Goal: Answer question/provide support

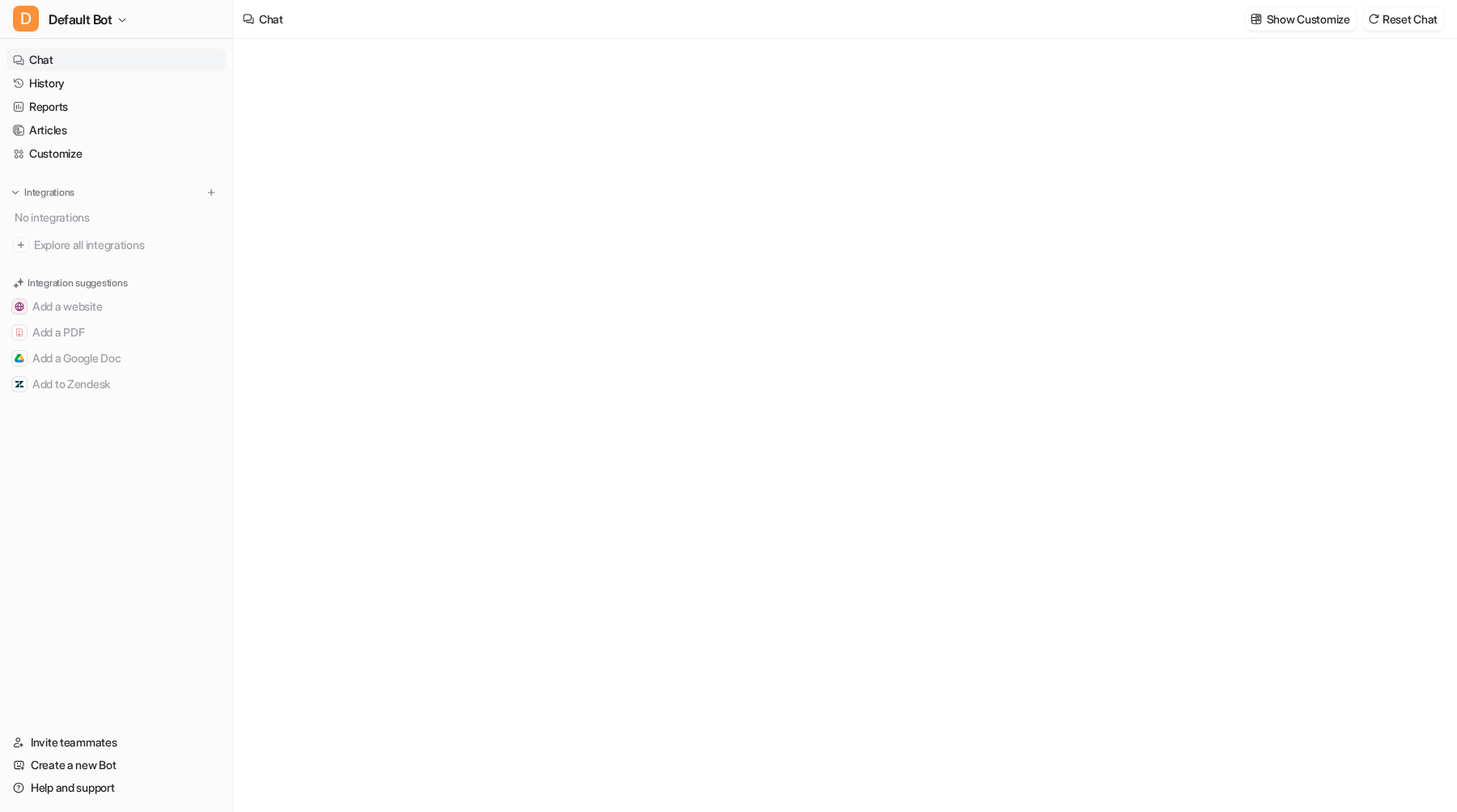
type textarea "**********"
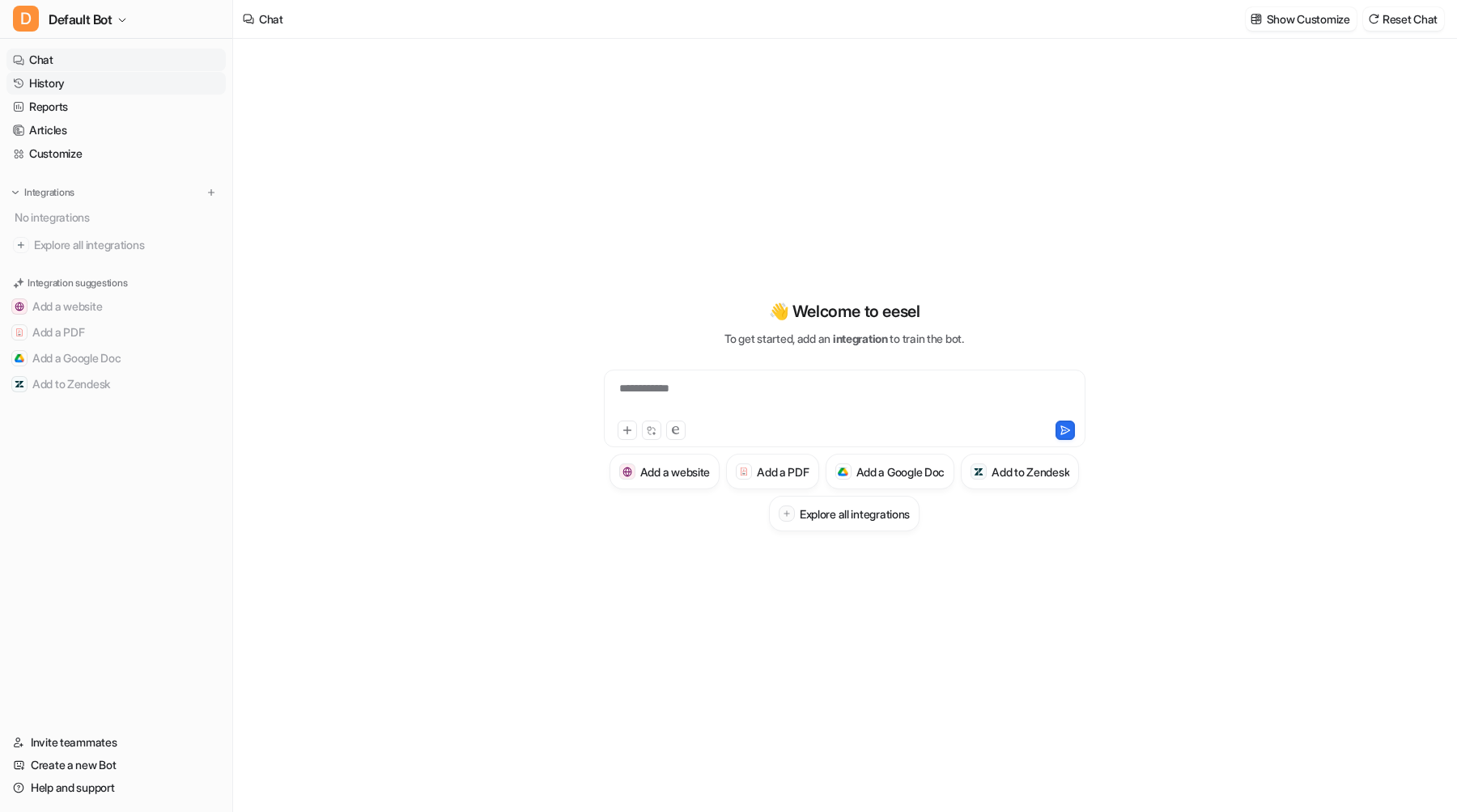
click at [105, 88] on link "History" at bounding box center [116, 83] width 219 height 22
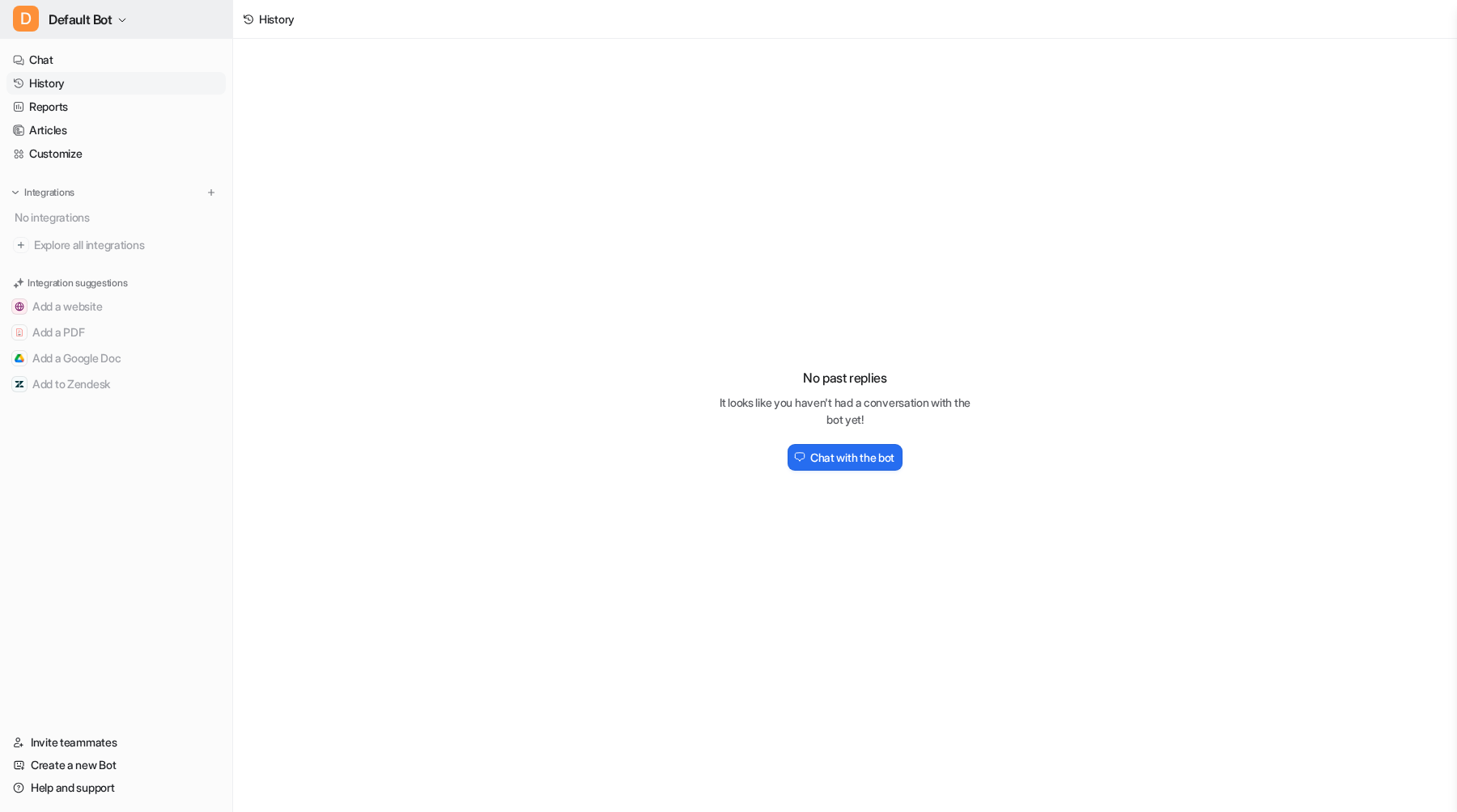
click at [123, 26] on button "D Default Bot" at bounding box center [116, 19] width 232 height 39
click at [114, 60] on link "T Test" at bounding box center [129, 61] width 224 height 27
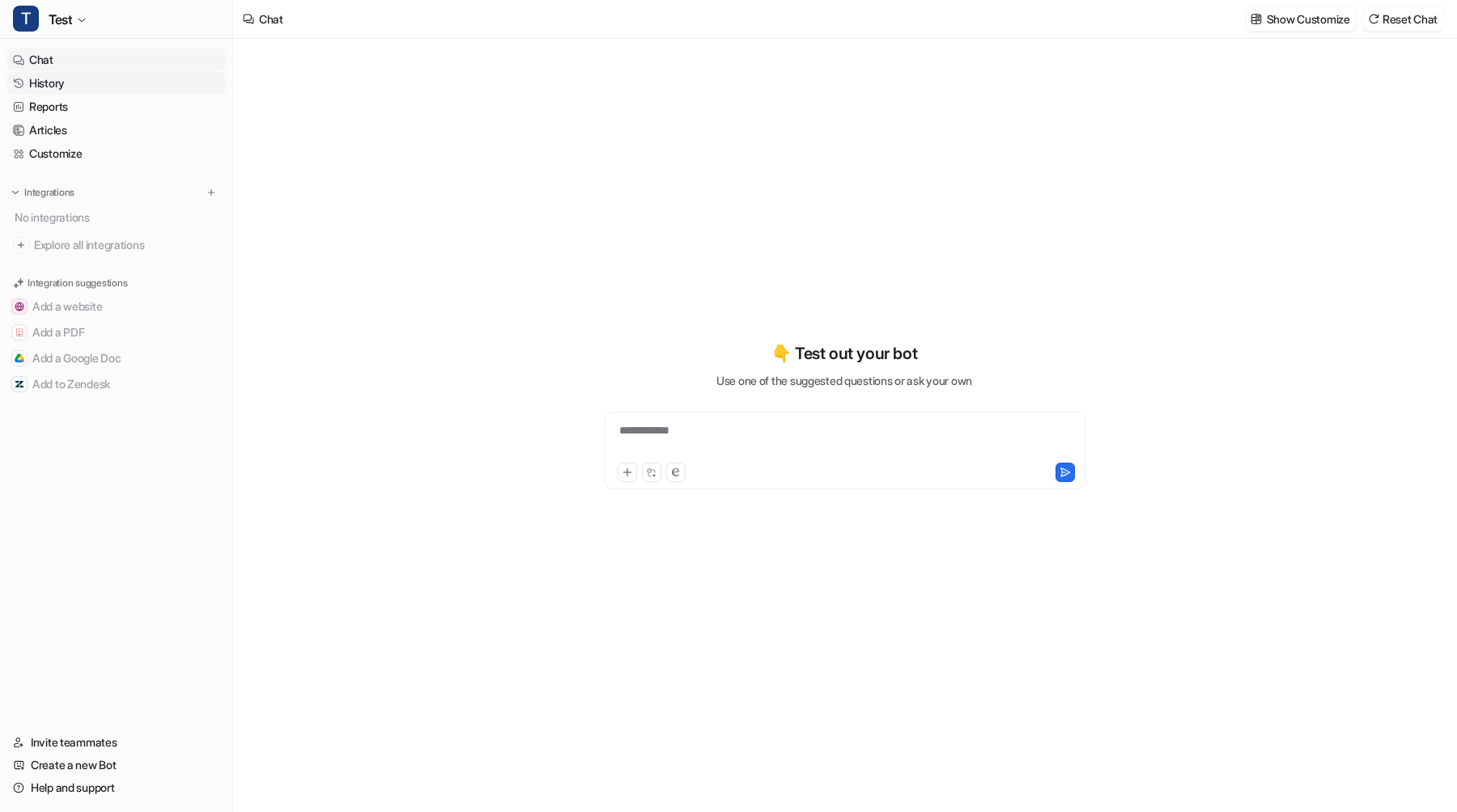
click at [109, 78] on link "History" at bounding box center [116, 83] width 219 height 22
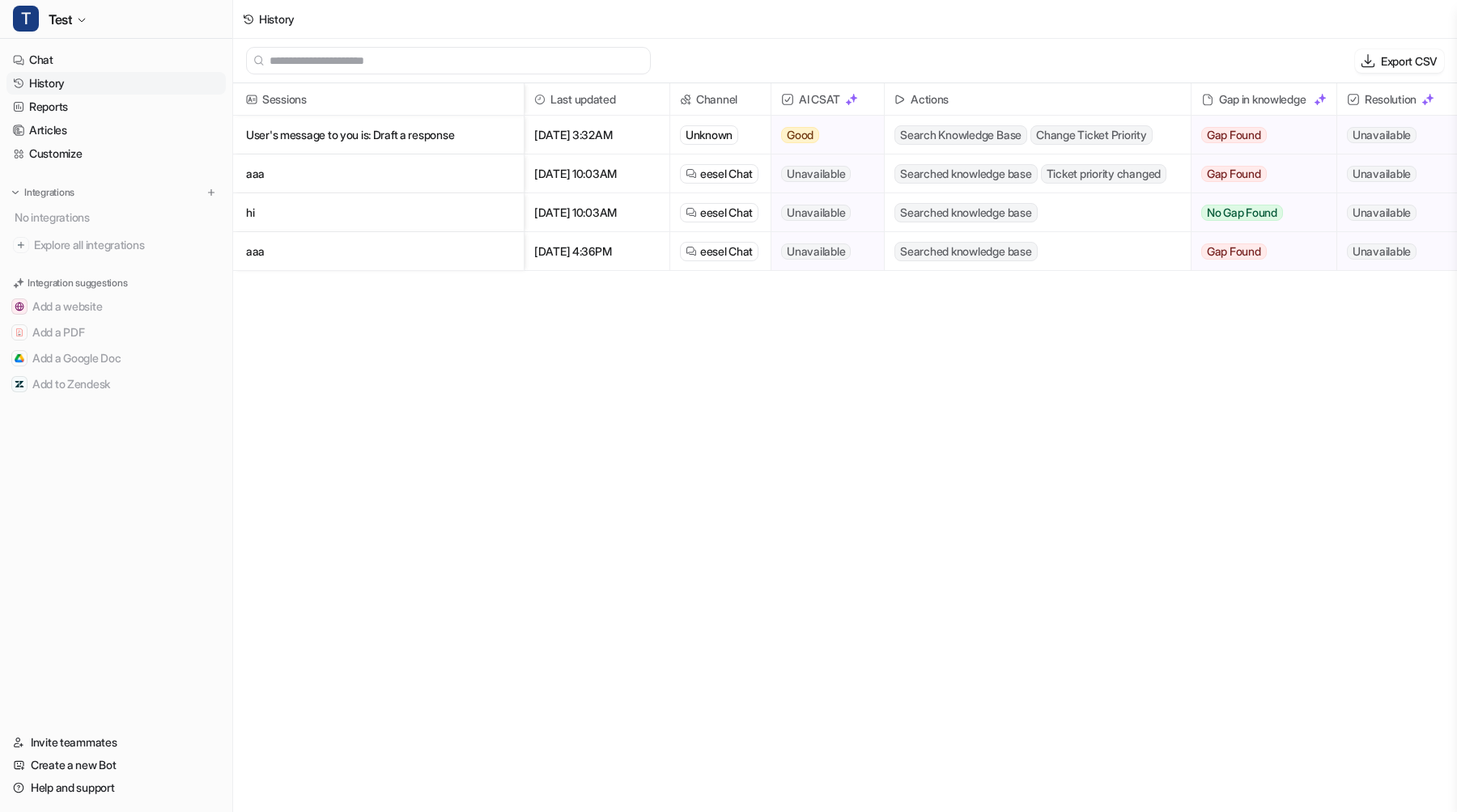
click at [373, 131] on p "User's message to you is: Draft a response" at bounding box center [377, 135] width 264 height 39
